Goal: Connect with others: Connect with others

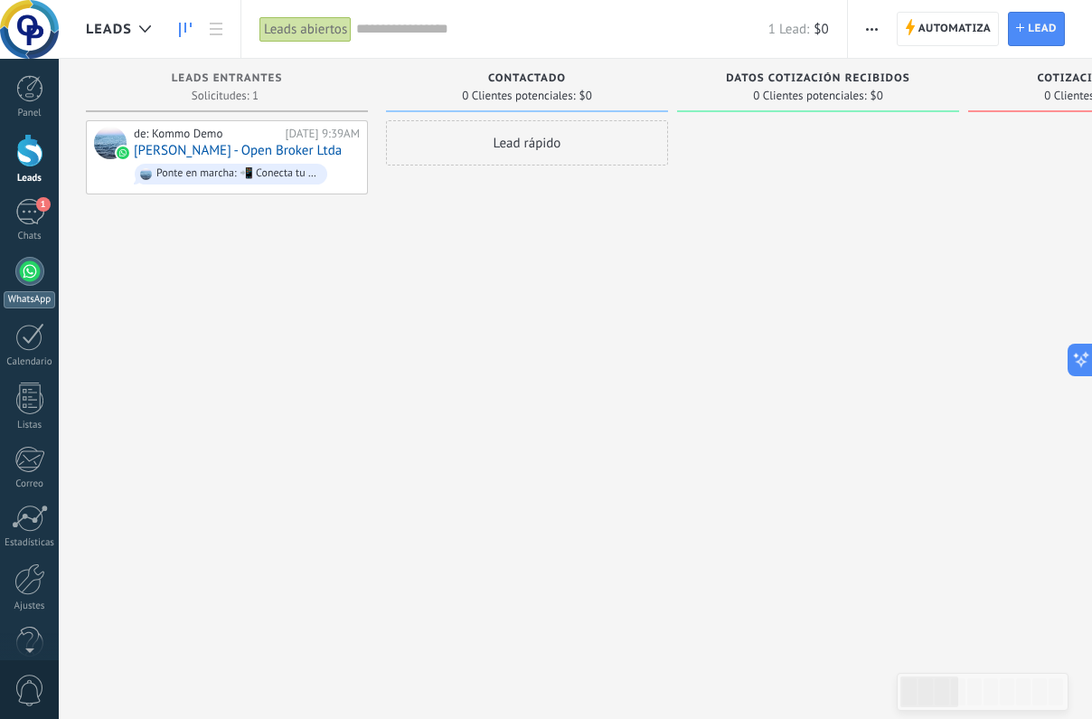
click at [33, 277] on div at bounding box center [29, 271] width 29 height 29
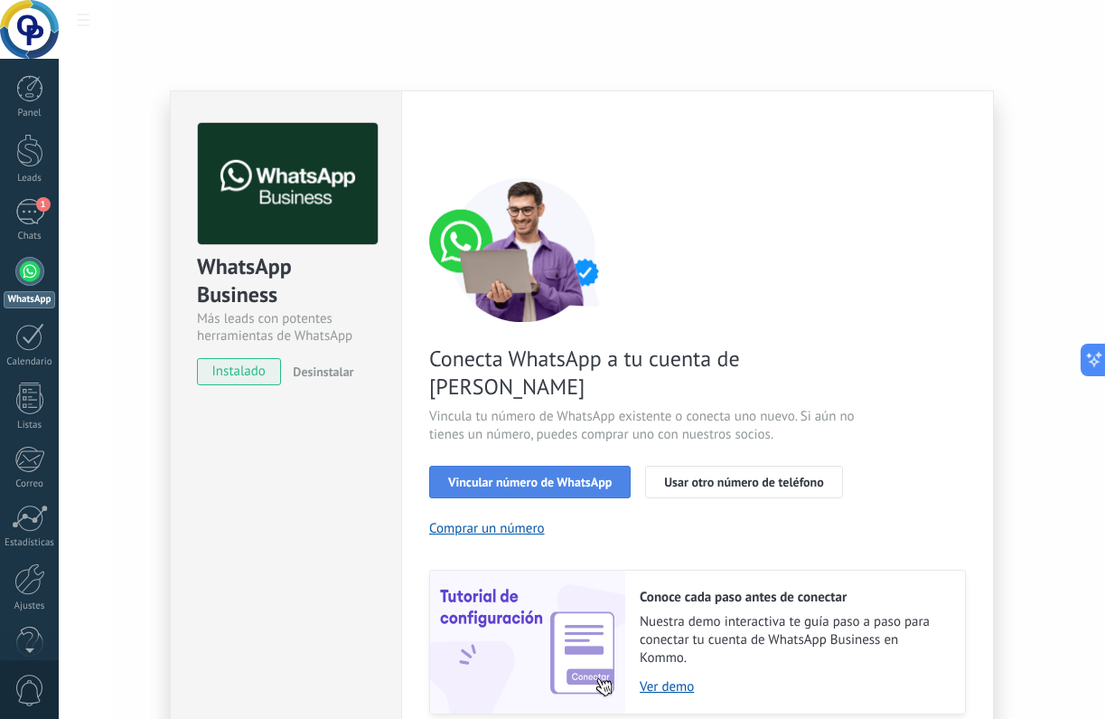
click at [591, 465] on button "Vincular número de WhatsApp" at bounding box center [530, 481] width 202 height 33
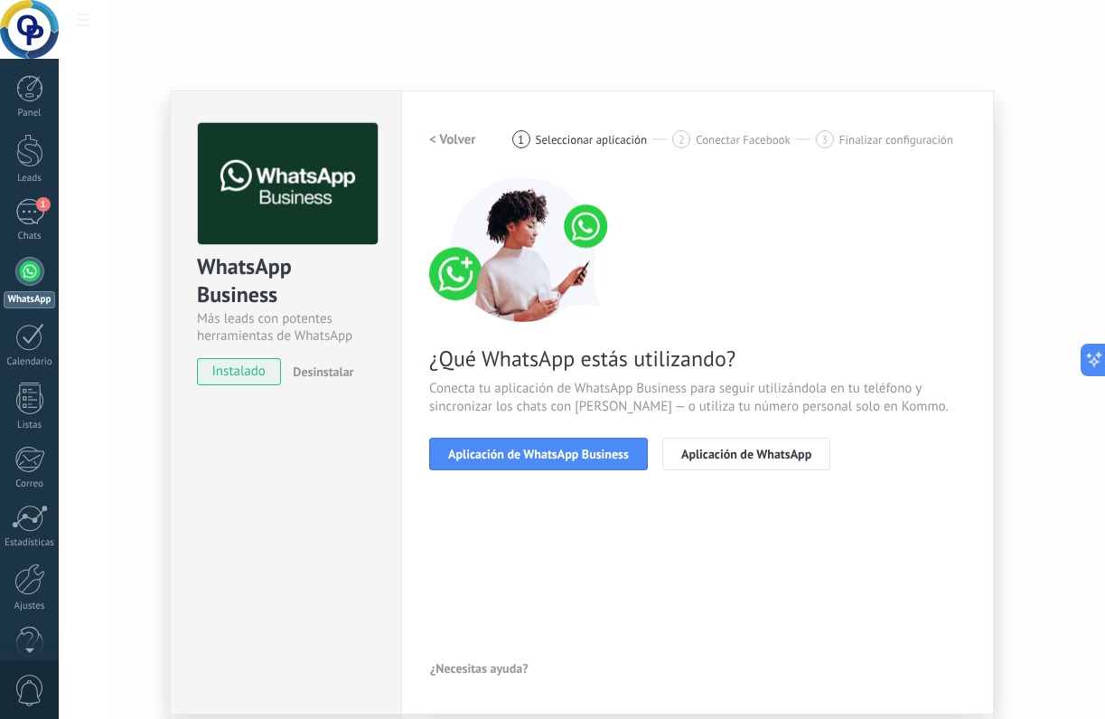
click at [591, 462] on button "Aplicación de WhatsApp Business" at bounding box center [538, 453] width 219 height 33
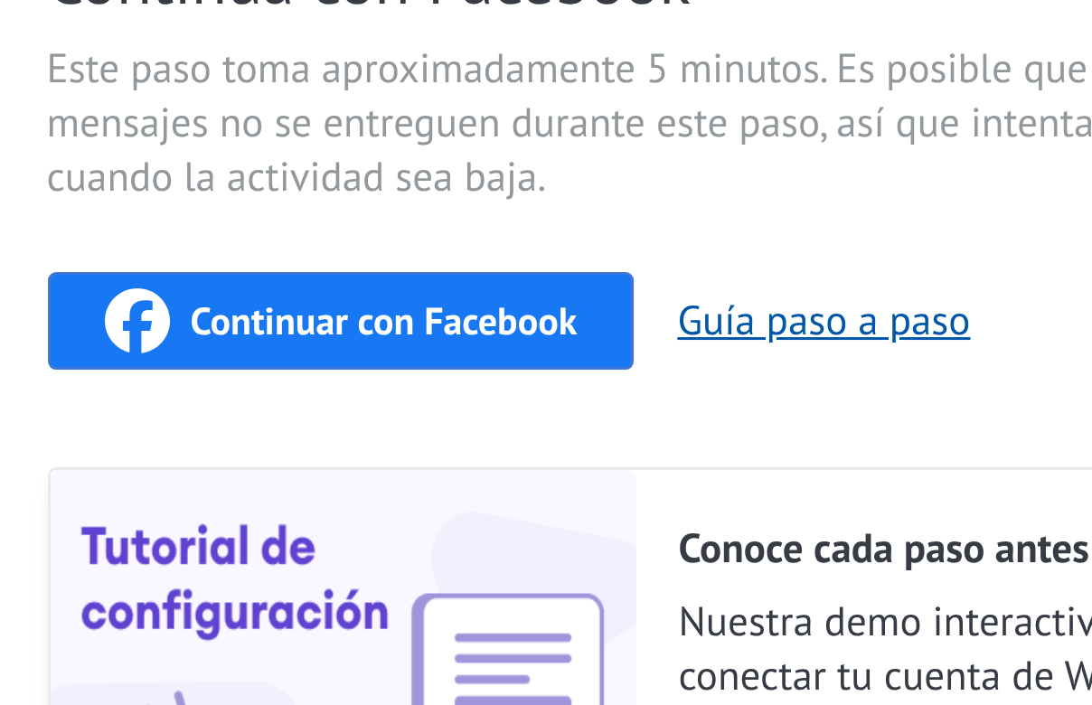
click at [559, 446] on div "Continúa con Facebook Este paso toma aproximadamente 5 minutos. Es posible que …" at bounding box center [691, 408] width 537 height 488
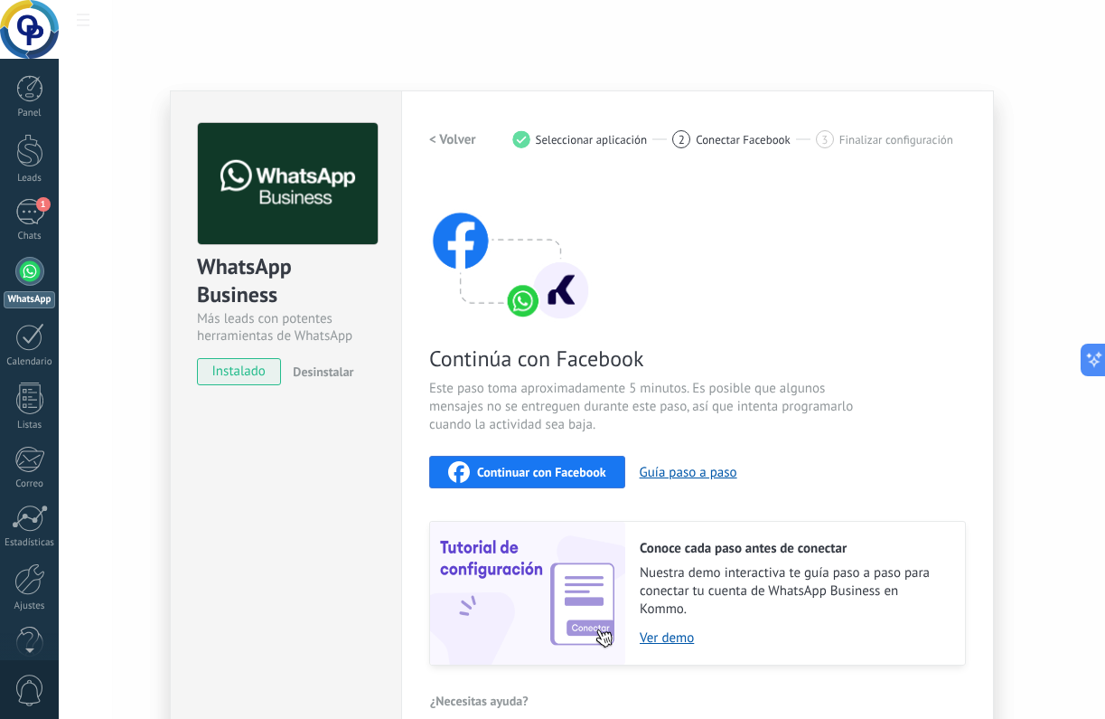
click at [562, 473] on span "Continuar con Facebook" at bounding box center [541, 471] width 129 height 13
